Goal: Find specific page/section: Find specific page/section

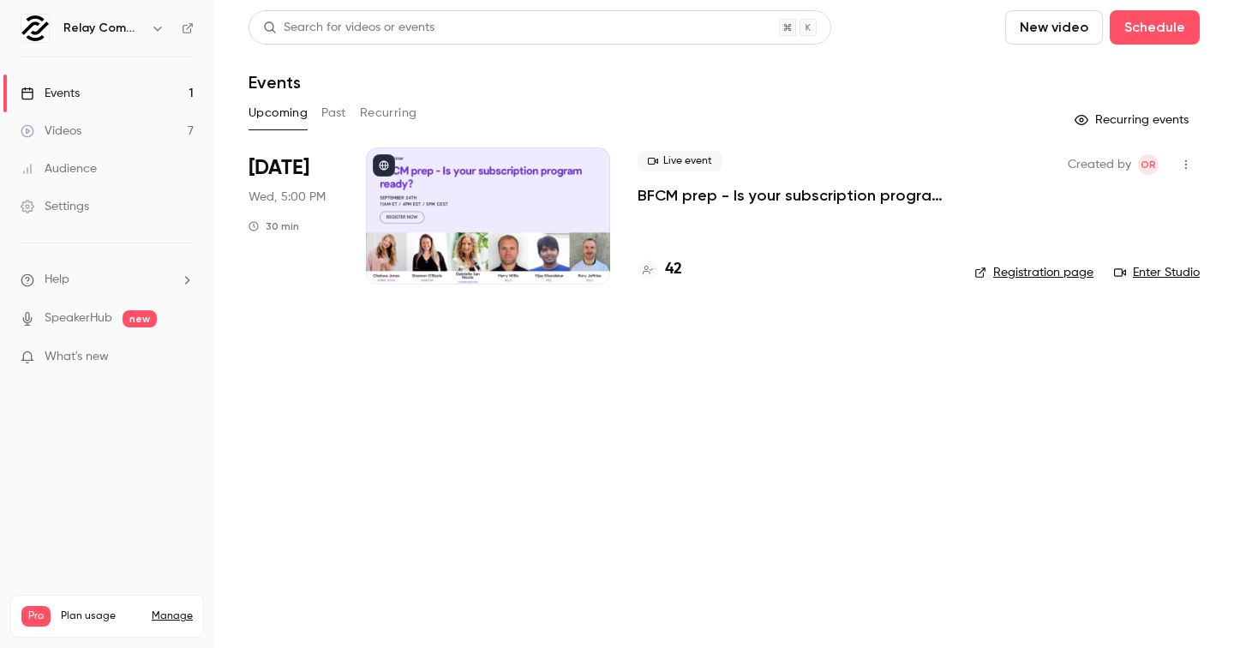
click at [446, 247] on div at bounding box center [488, 215] width 244 height 137
click at [1158, 276] on link "Enter Studio" at bounding box center [1157, 272] width 86 height 17
click at [573, 239] on div at bounding box center [488, 215] width 244 height 137
click at [1153, 272] on link "Enter Studio" at bounding box center [1157, 272] width 86 height 17
click at [1165, 273] on link "Enter Studio" at bounding box center [1157, 272] width 86 height 17
